Goal: Task Accomplishment & Management: Use online tool/utility

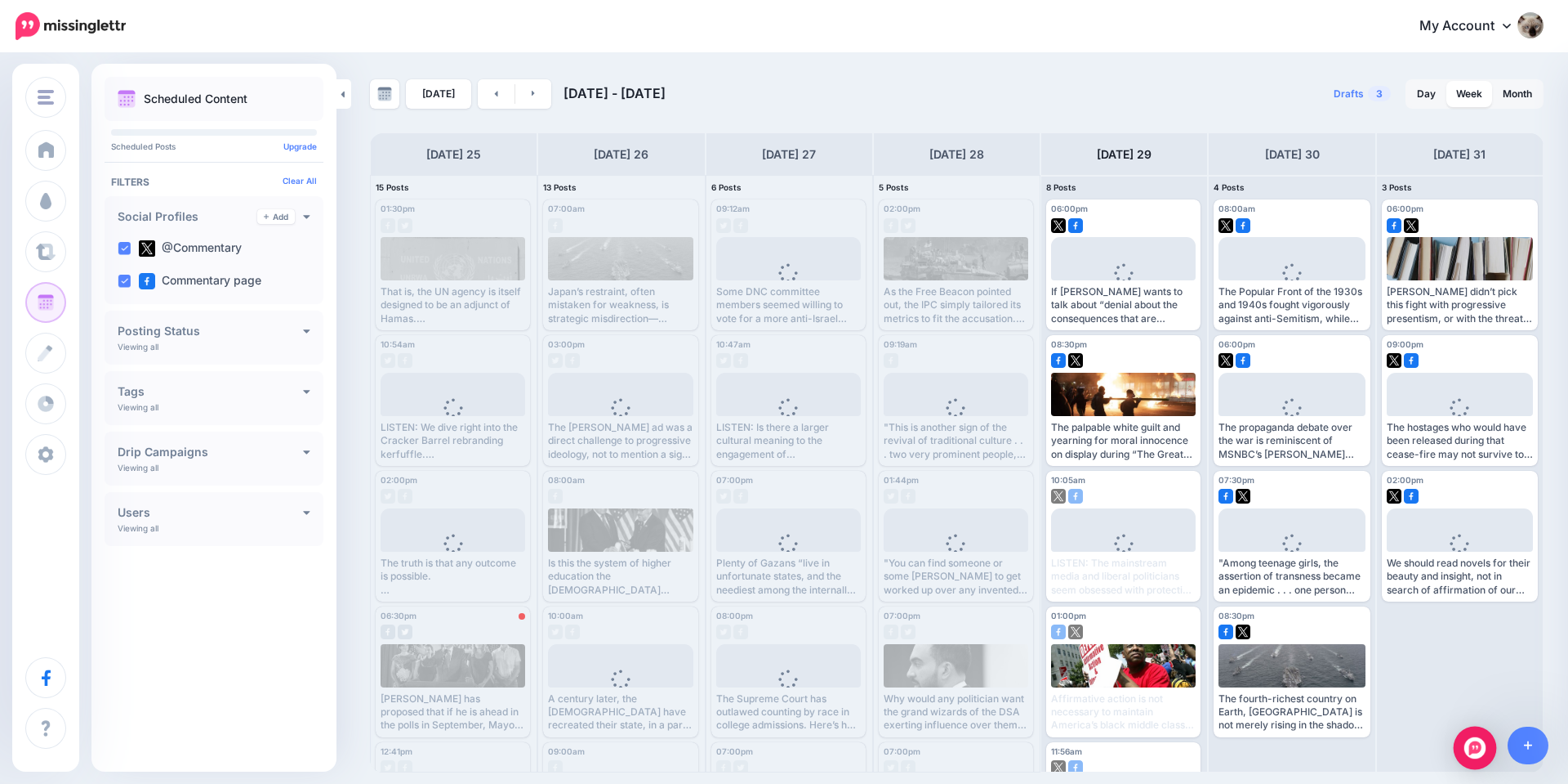
click at [1468, 742] on img "Open Intercom Messenger" at bounding box center [1475, 748] width 21 height 21
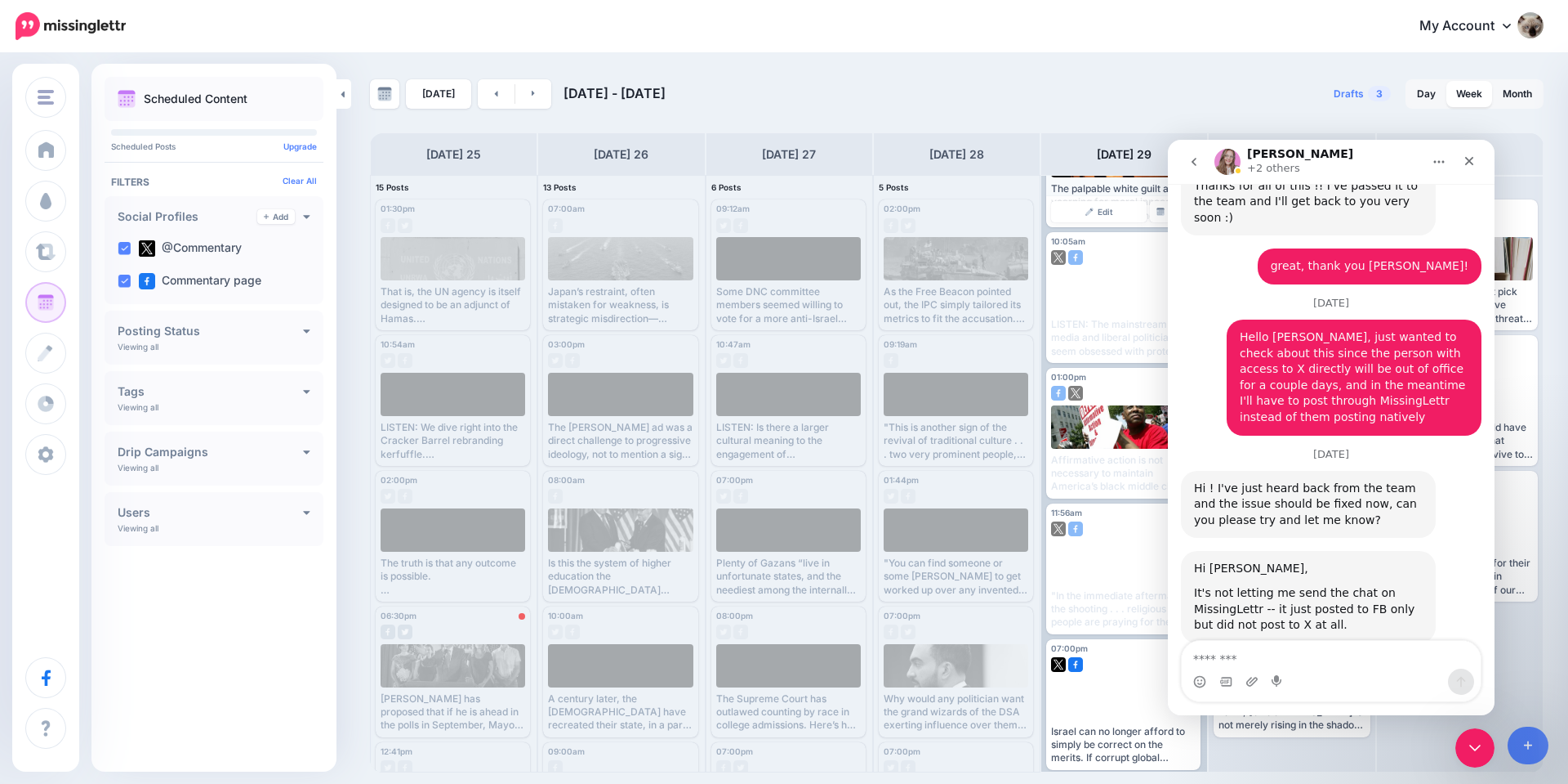
scroll to position [490, 0]
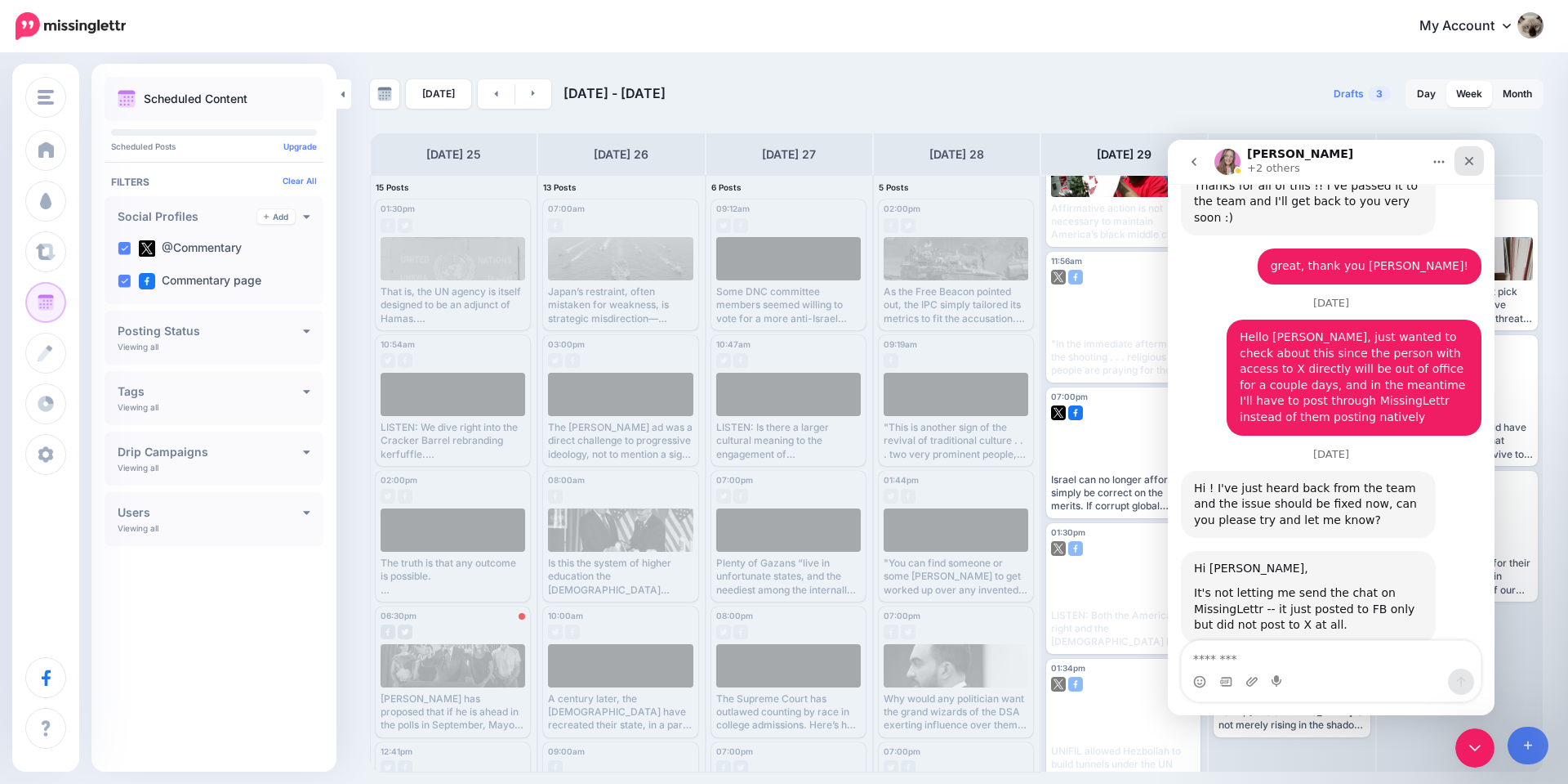
click at [1473, 163] on icon "Close" at bounding box center [1469, 161] width 9 height 9
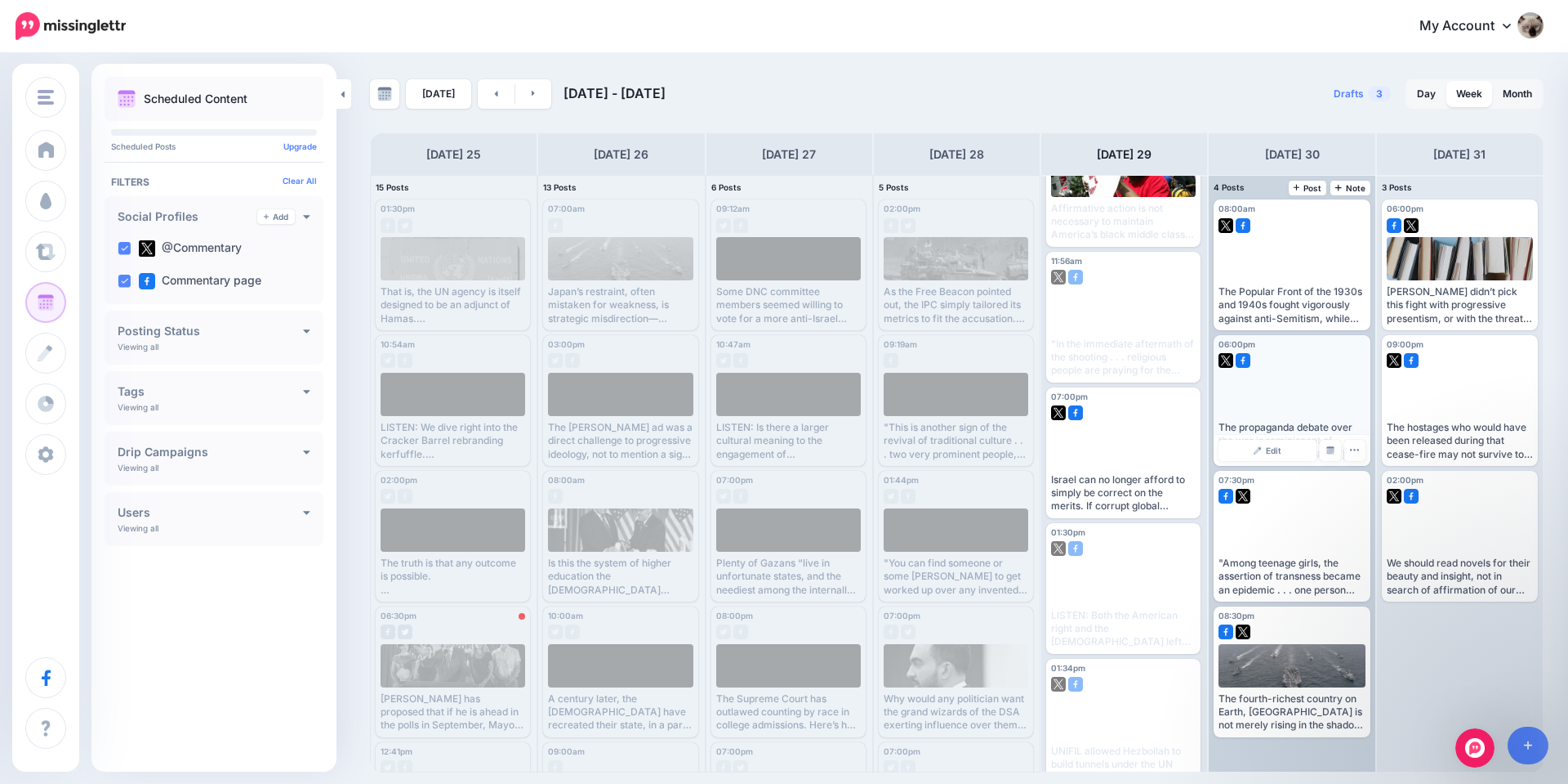
scroll to position [6969, 0]
click at [1296, 587] on link "Edit" at bounding box center [1267, 586] width 97 height 21
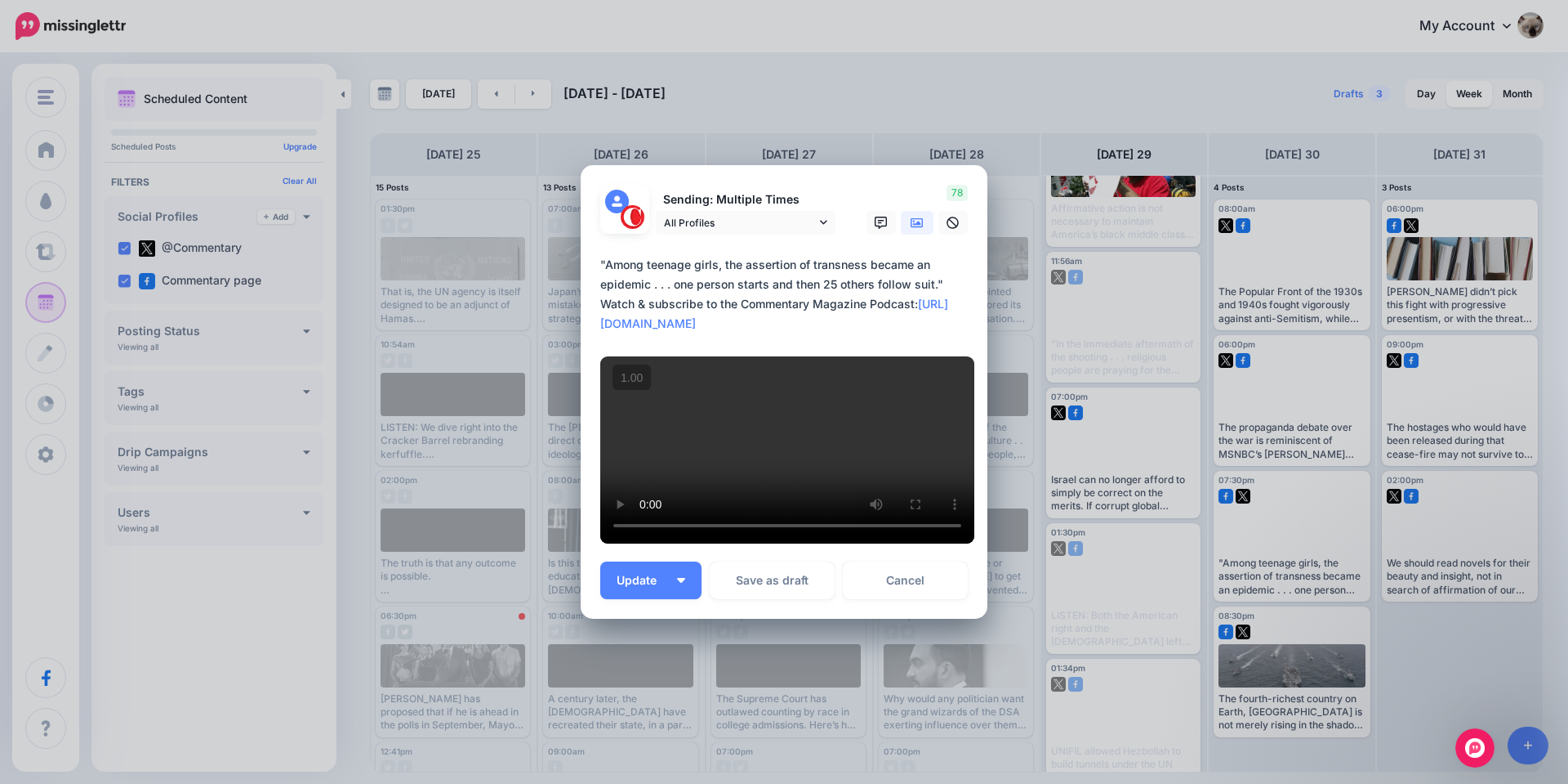
drag, startPoint x: 887, startPoint y: 310, endPoint x: 910, endPoint y: 287, distance: 32.5
click at [910, 287] on textarea "**********" at bounding box center [788, 294] width 375 height 78
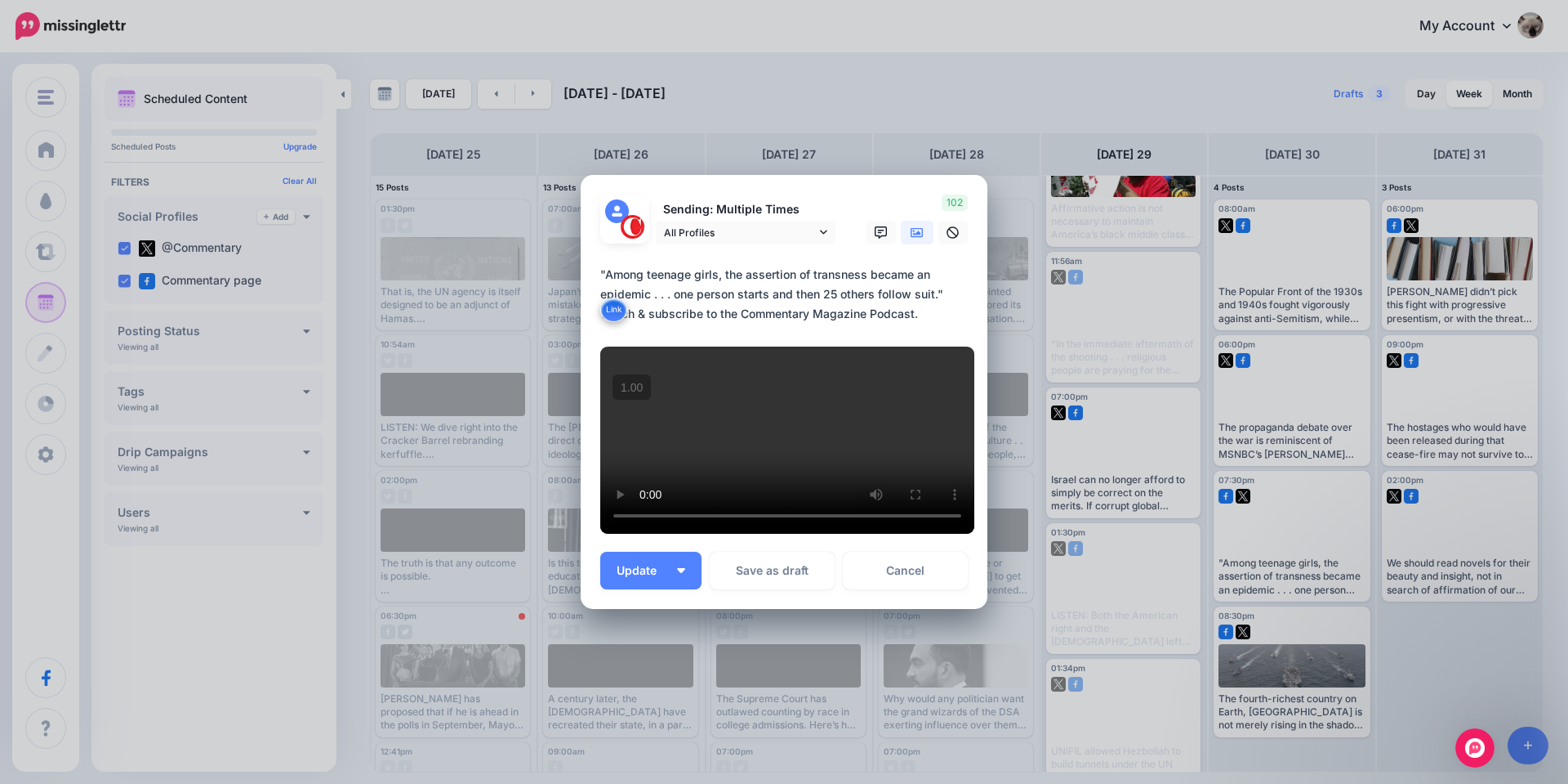
click at [854, 265] on textarea "**********" at bounding box center [788, 294] width 375 height 59
type textarea "**********"
click at [604, 297] on button "Link" at bounding box center [613, 310] width 27 height 25
click at [840, 265] on textarea "**********" at bounding box center [788, 294] width 375 height 59
click at [757, 574] on button "Save as draft" at bounding box center [772, 570] width 125 height 38
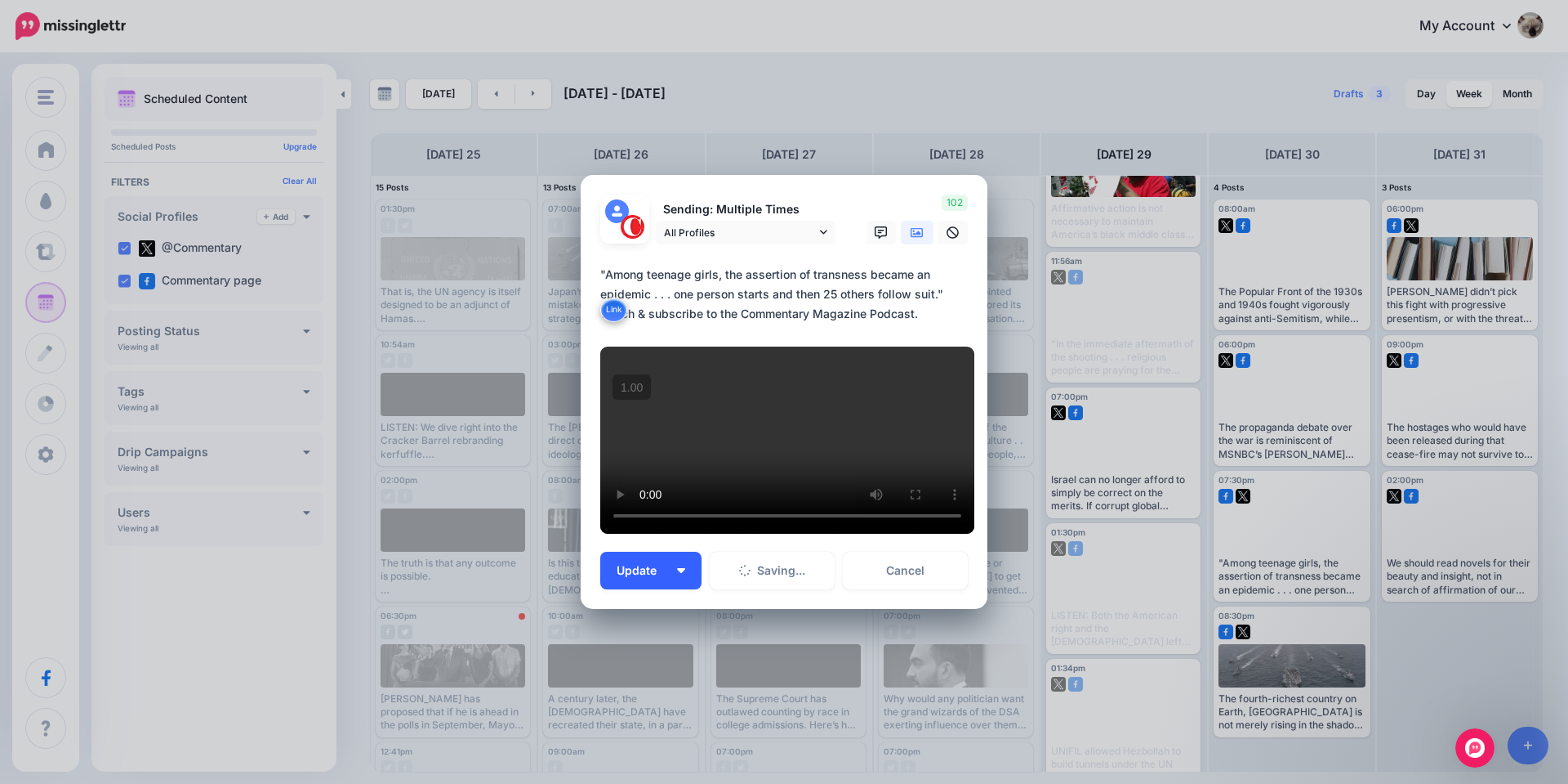
click at [651, 576] on span "Update" at bounding box center [643, 570] width 52 height 11
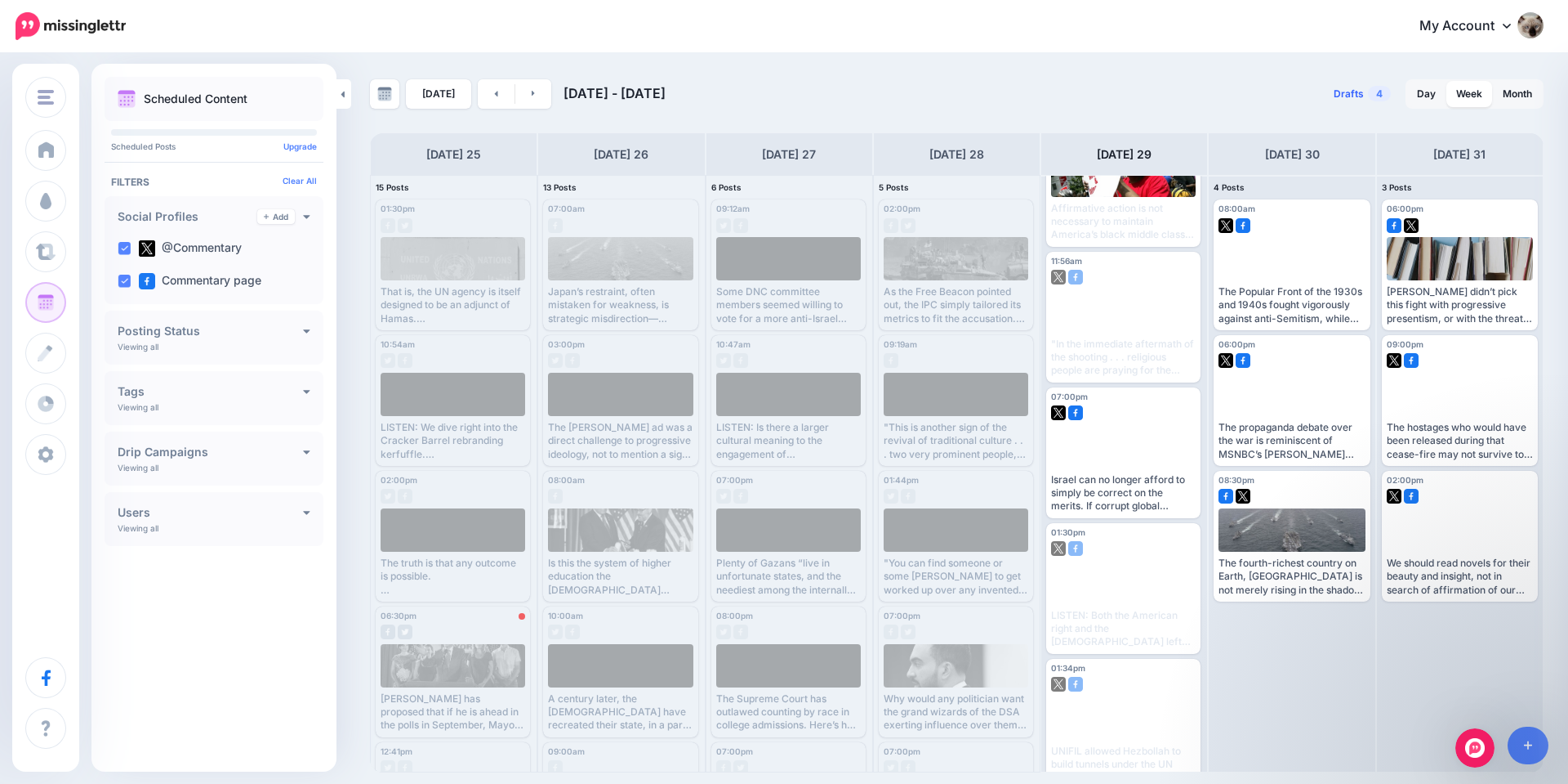
click at [1364, 88] on link "Drafts 4" at bounding box center [1362, 93] width 77 height 29
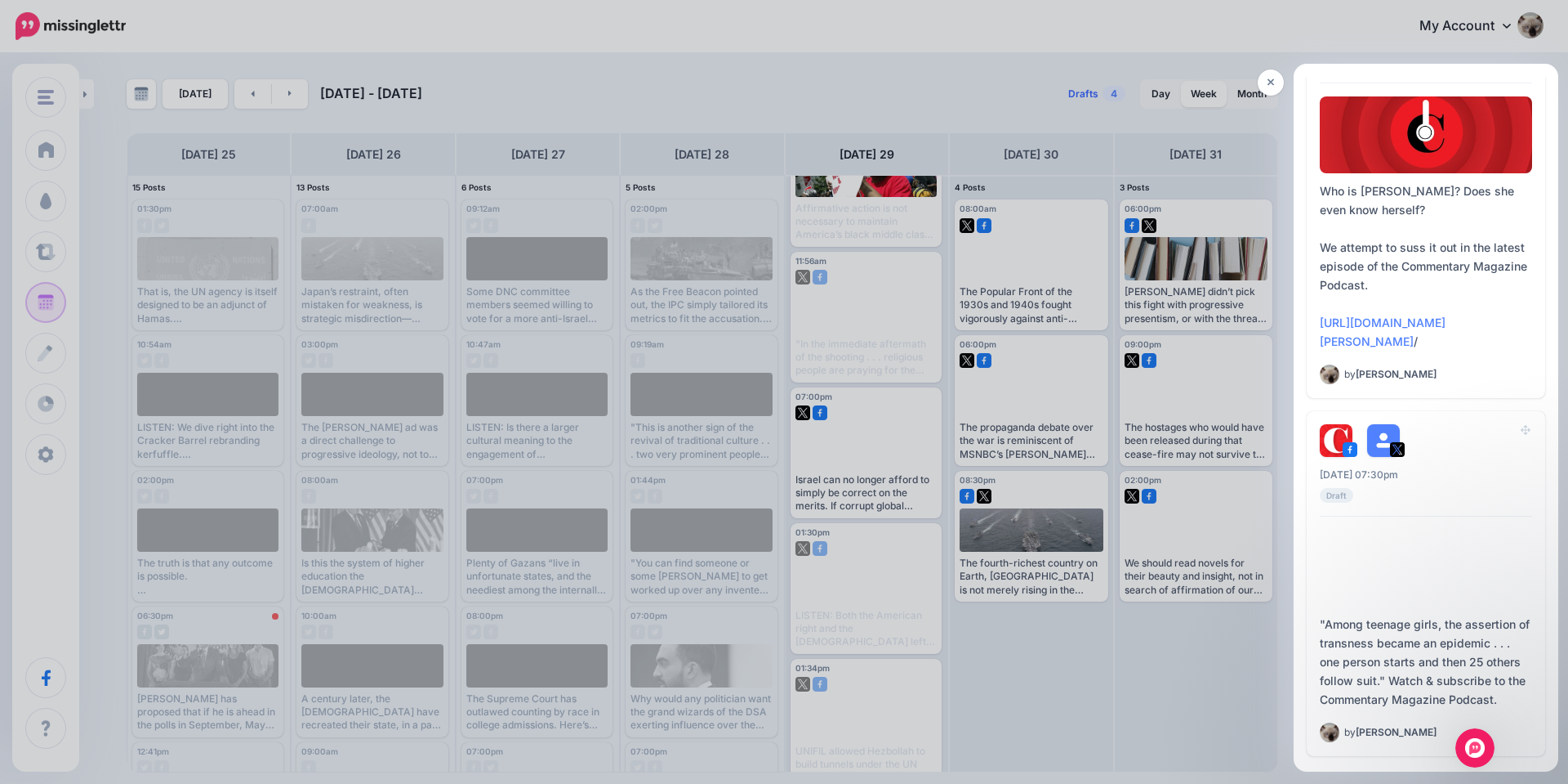
scroll to position [1063, 0]
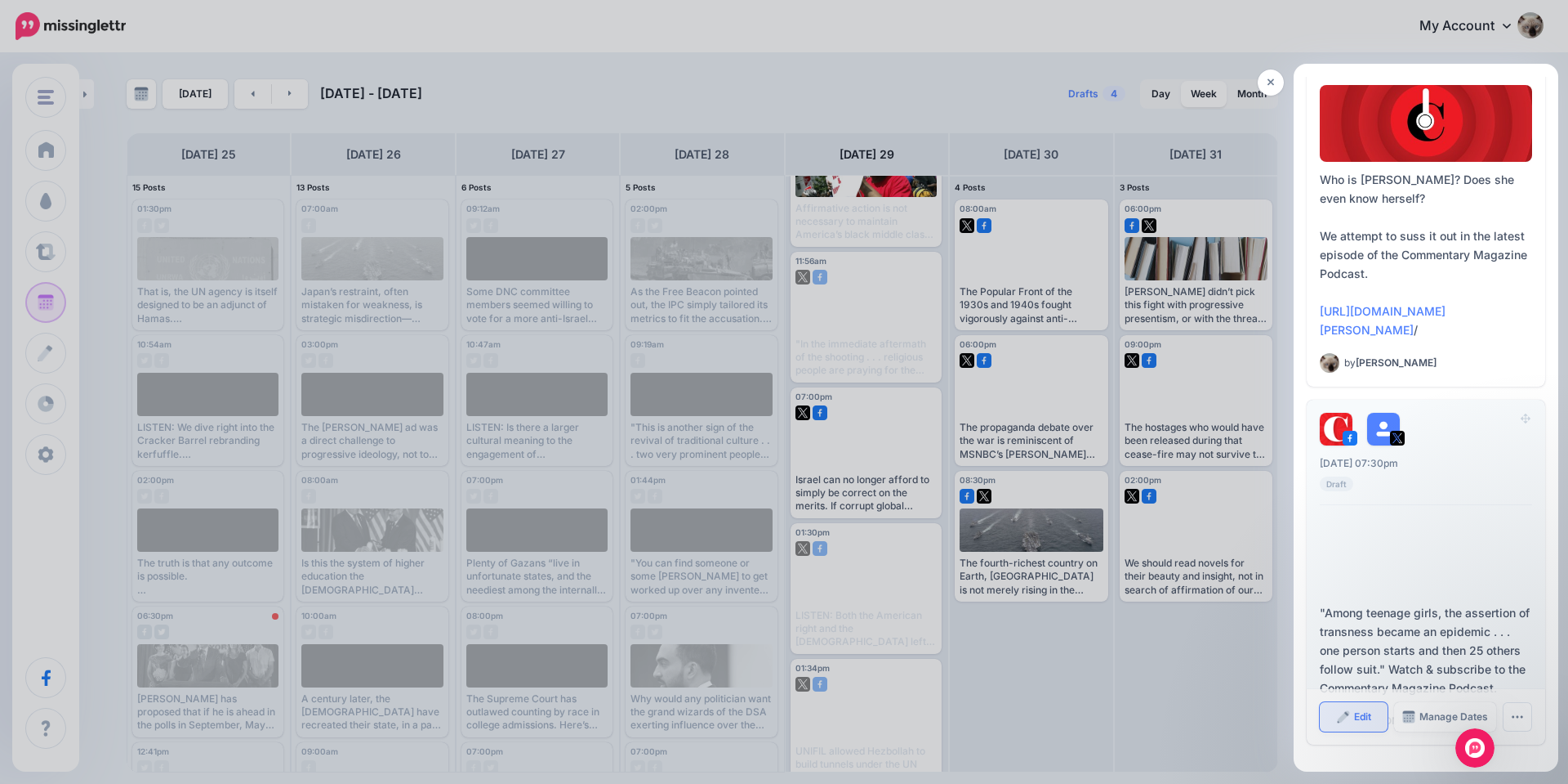
click at [1343, 718] on img at bounding box center [1343, 716] width 13 height 13
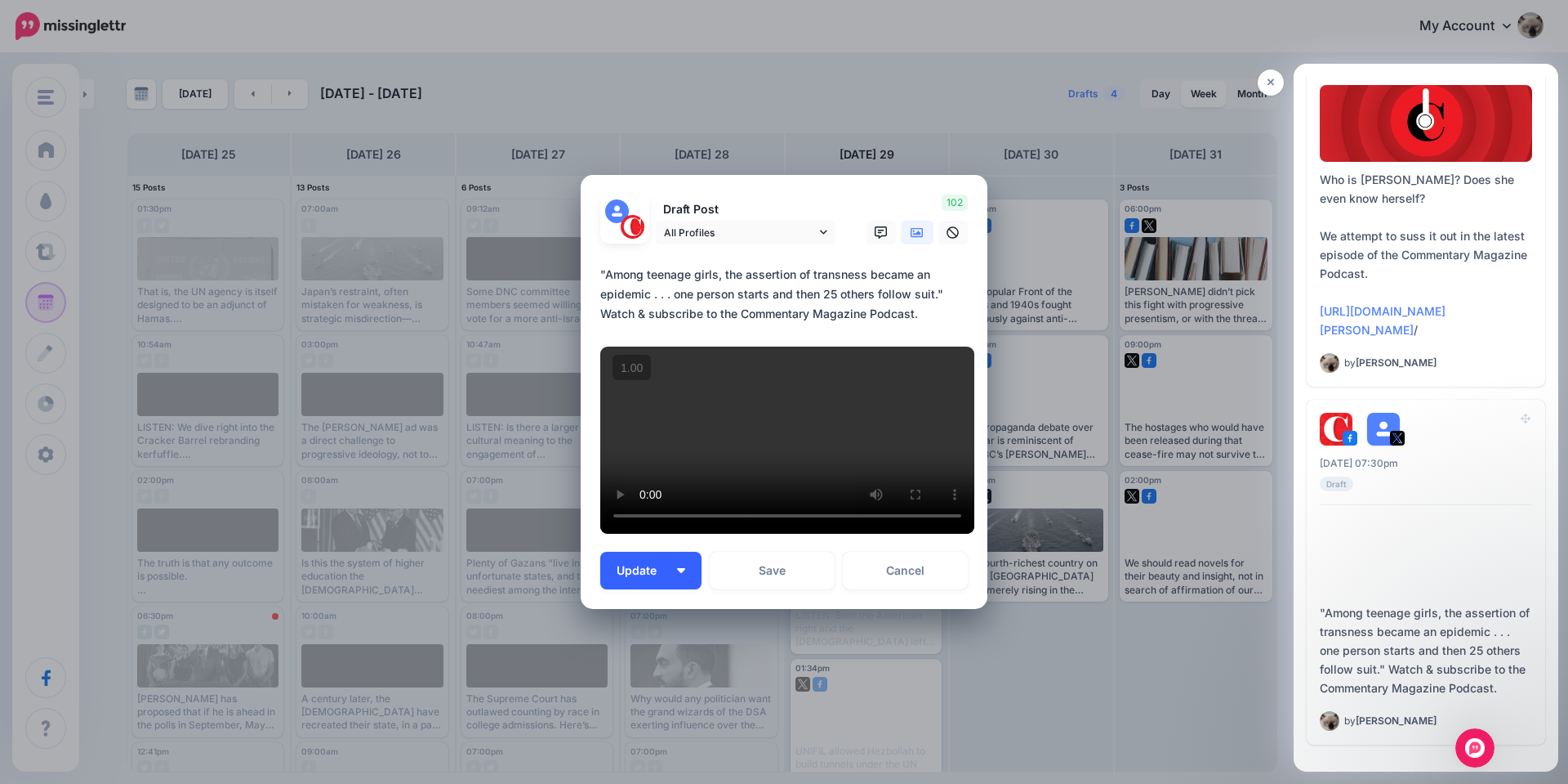
click at [649, 575] on span "Update" at bounding box center [643, 570] width 52 height 11
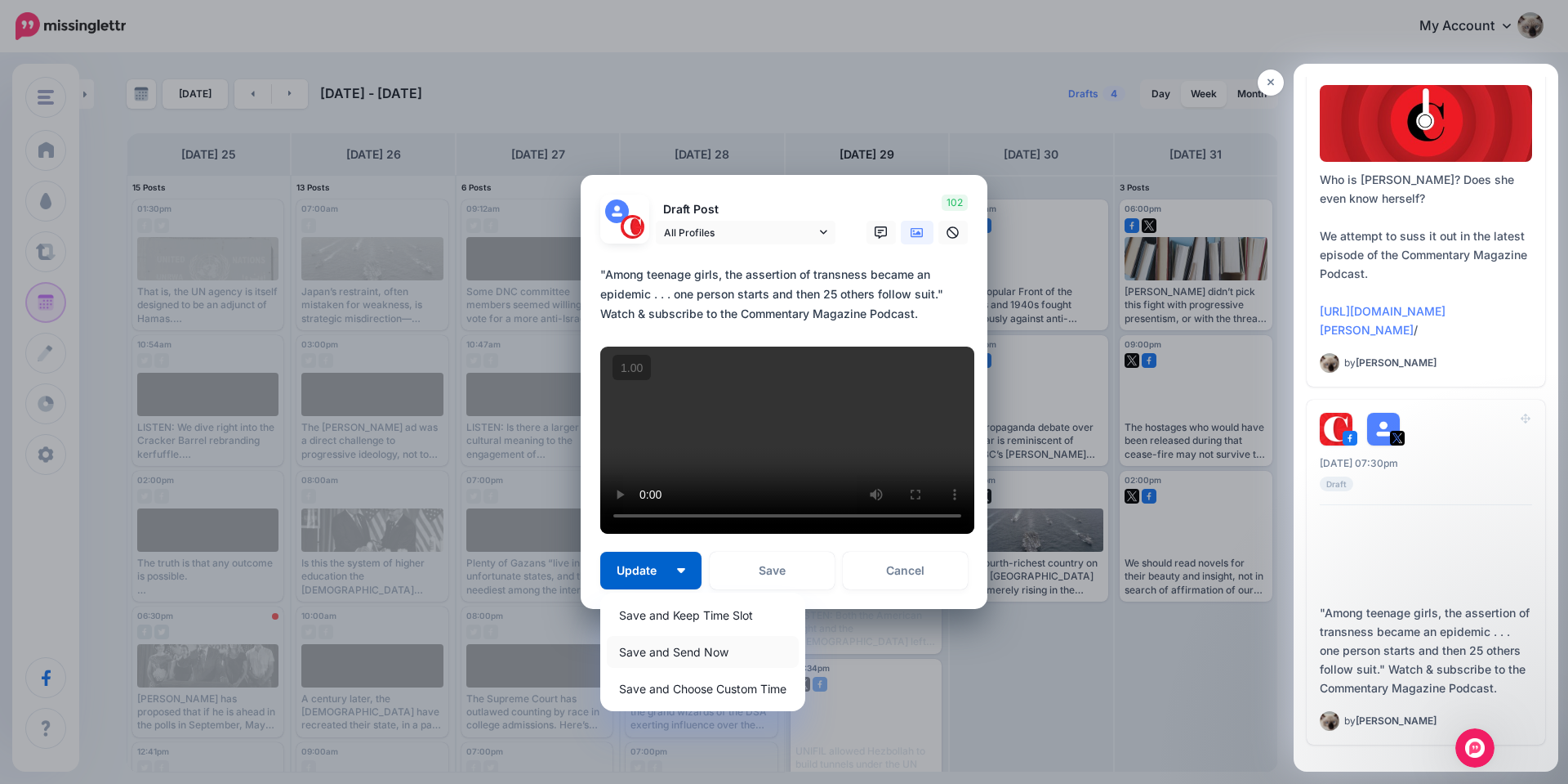
click at [674, 652] on link "Save and Send Now" at bounding box center [703, 652] width 192 height 32
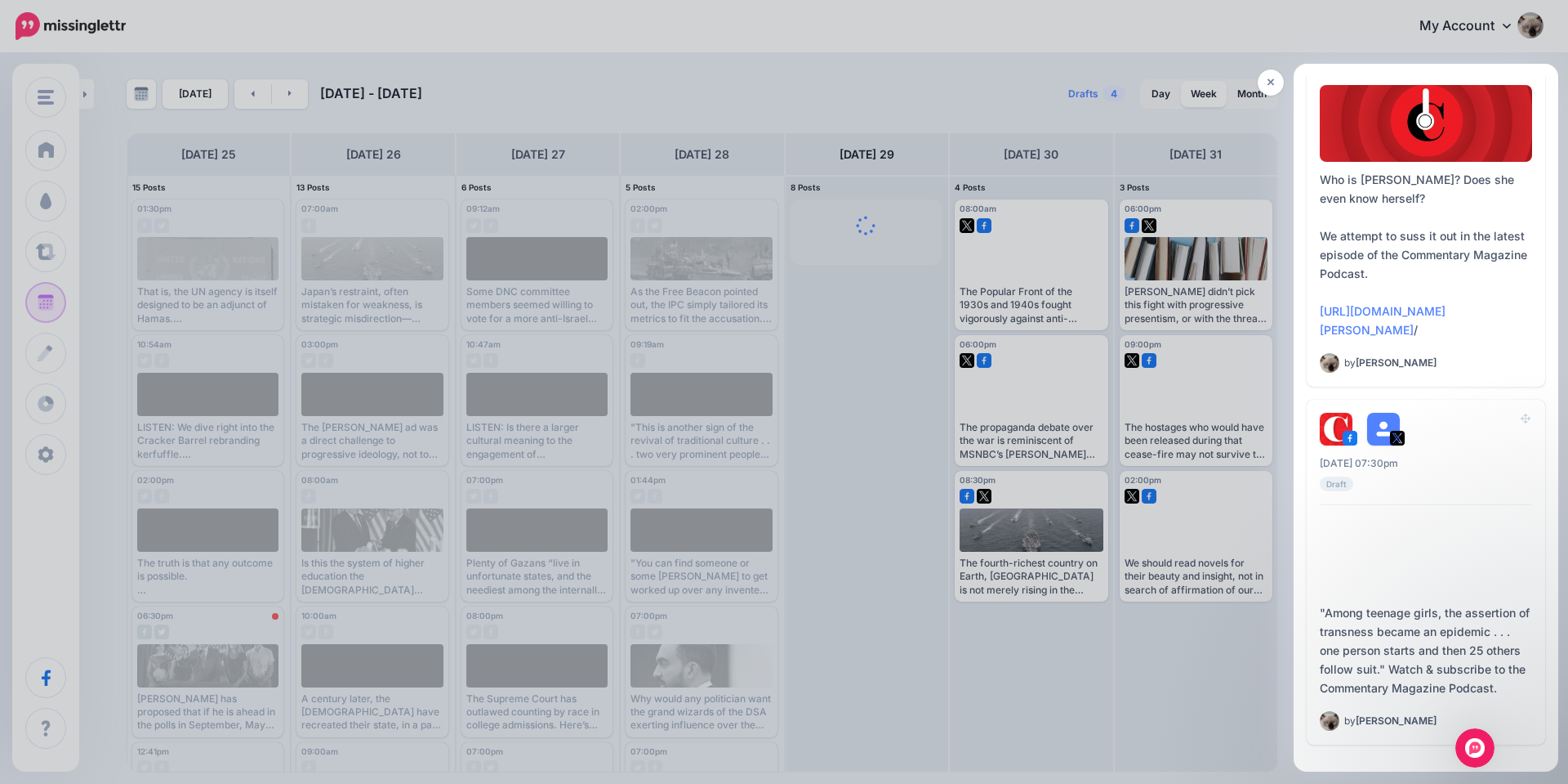
scroll to position [0, 0]
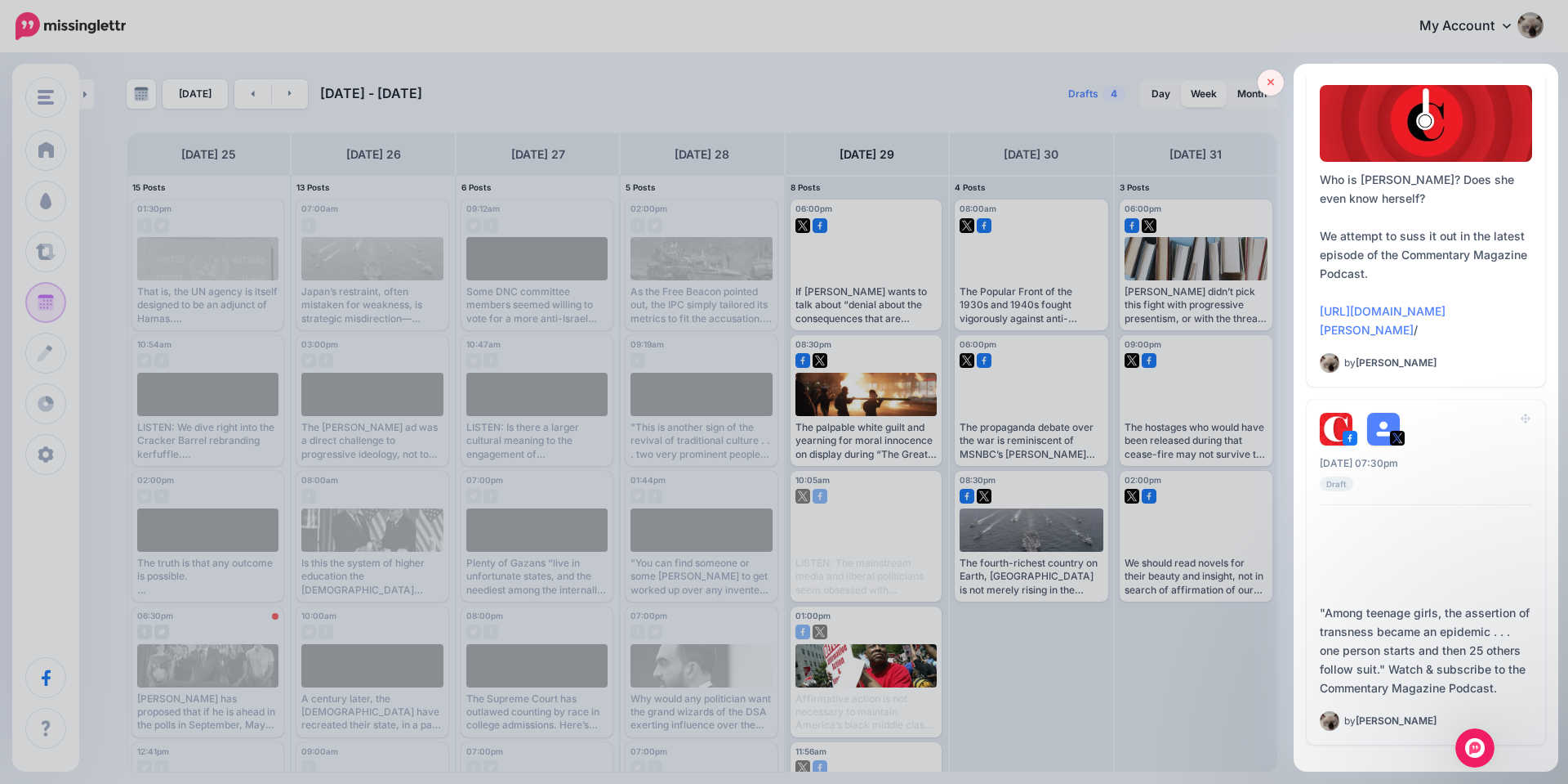
click at [1272, 81] on icon at bounding box center [1271, 83] width 7 height 7
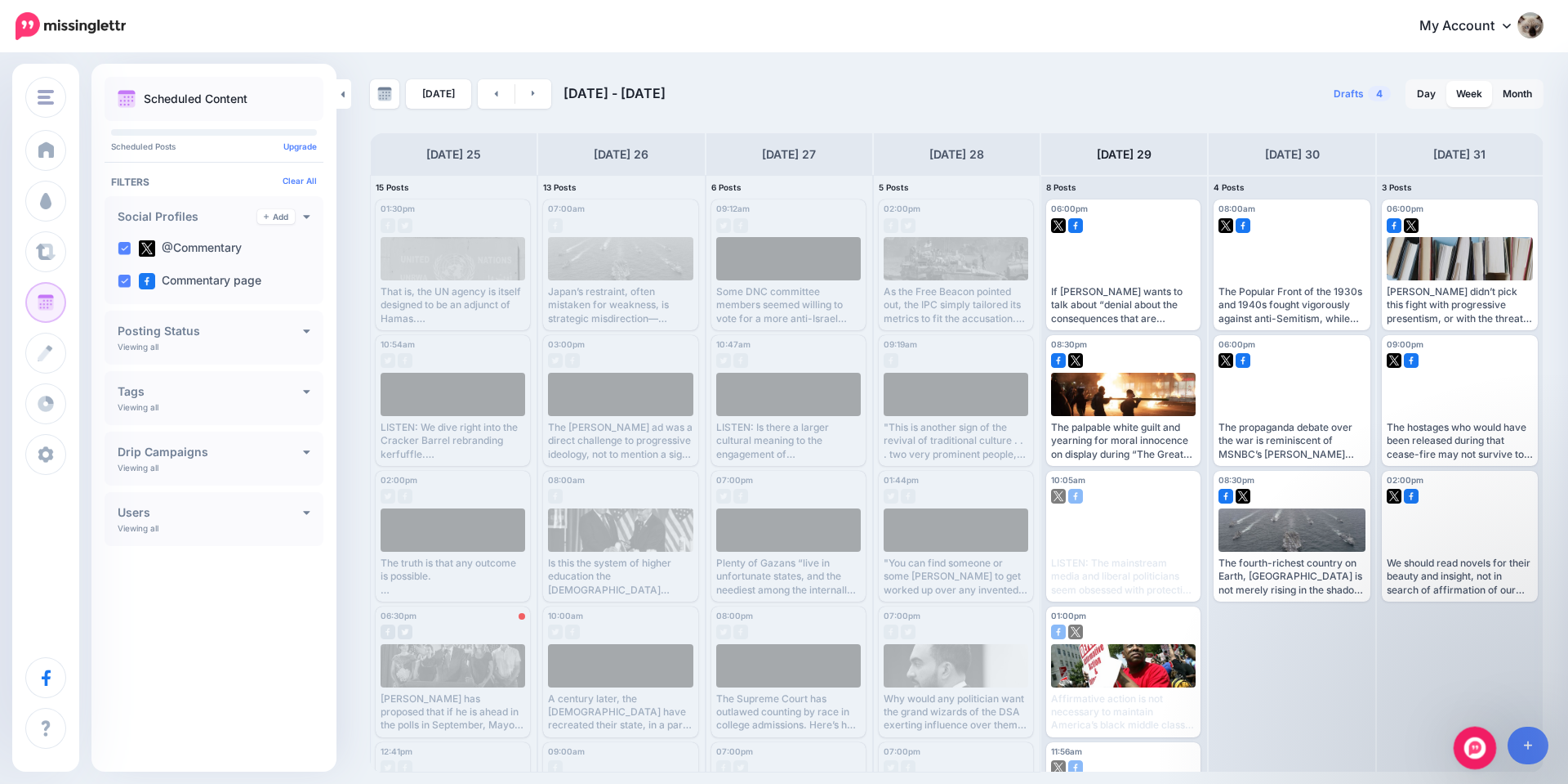
click at [1474, 741] on icon "Open Intercom Messenger" at bounding box center [1472, 745] width 11 height 13
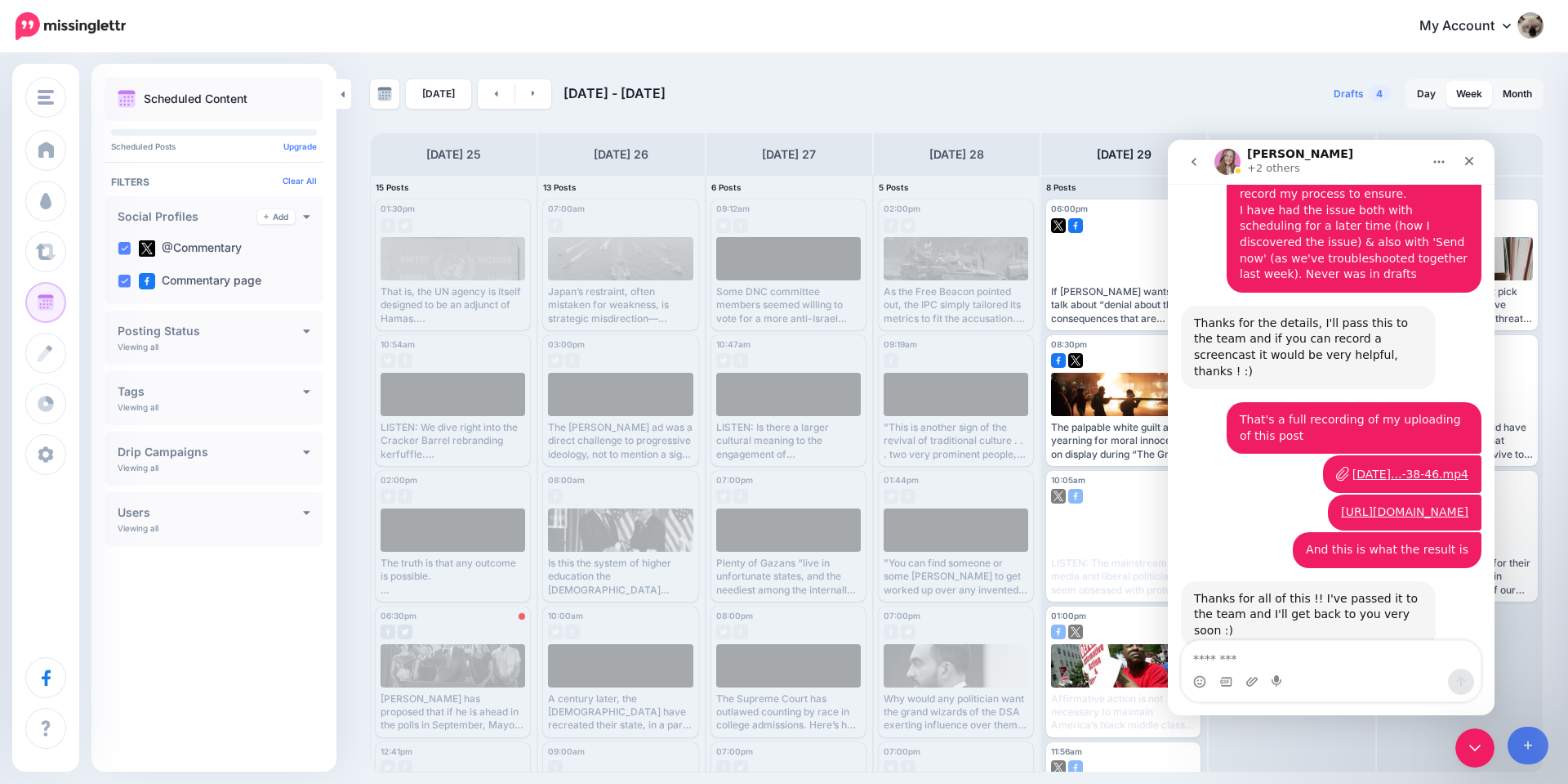
scroll to position [6969, 0]
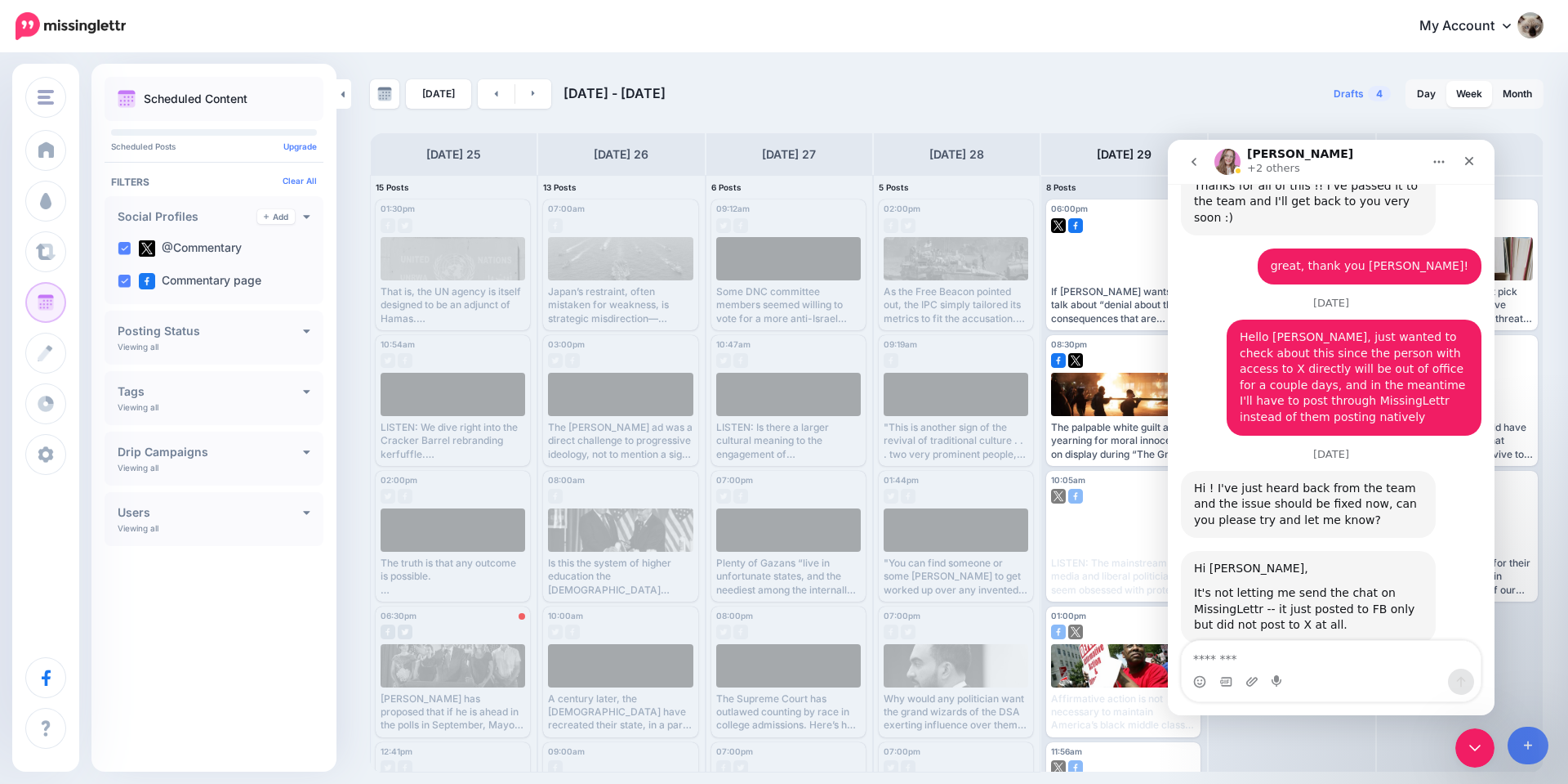
click at [1308, 649] on textarea "Message…" at bounding box center [1331, 654] width 299 height 28
click at [1370, 663] on textarea "Message…" at bounding box center [1331, 654] width 299 height 28
type textarea "**********"
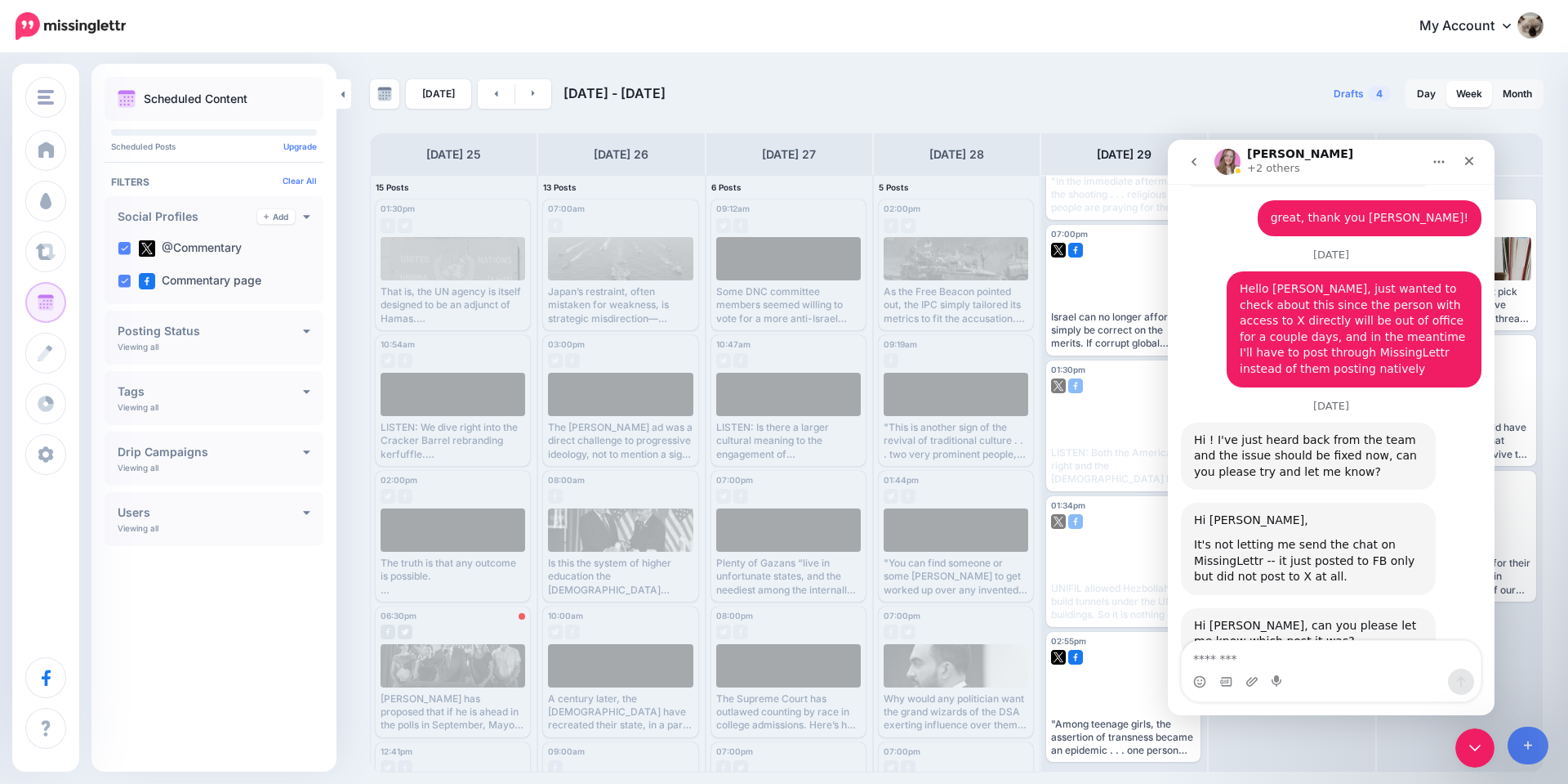
scroll to position [7018, 0]
